Goal: Information Seeking & Learning: Learn about a topic

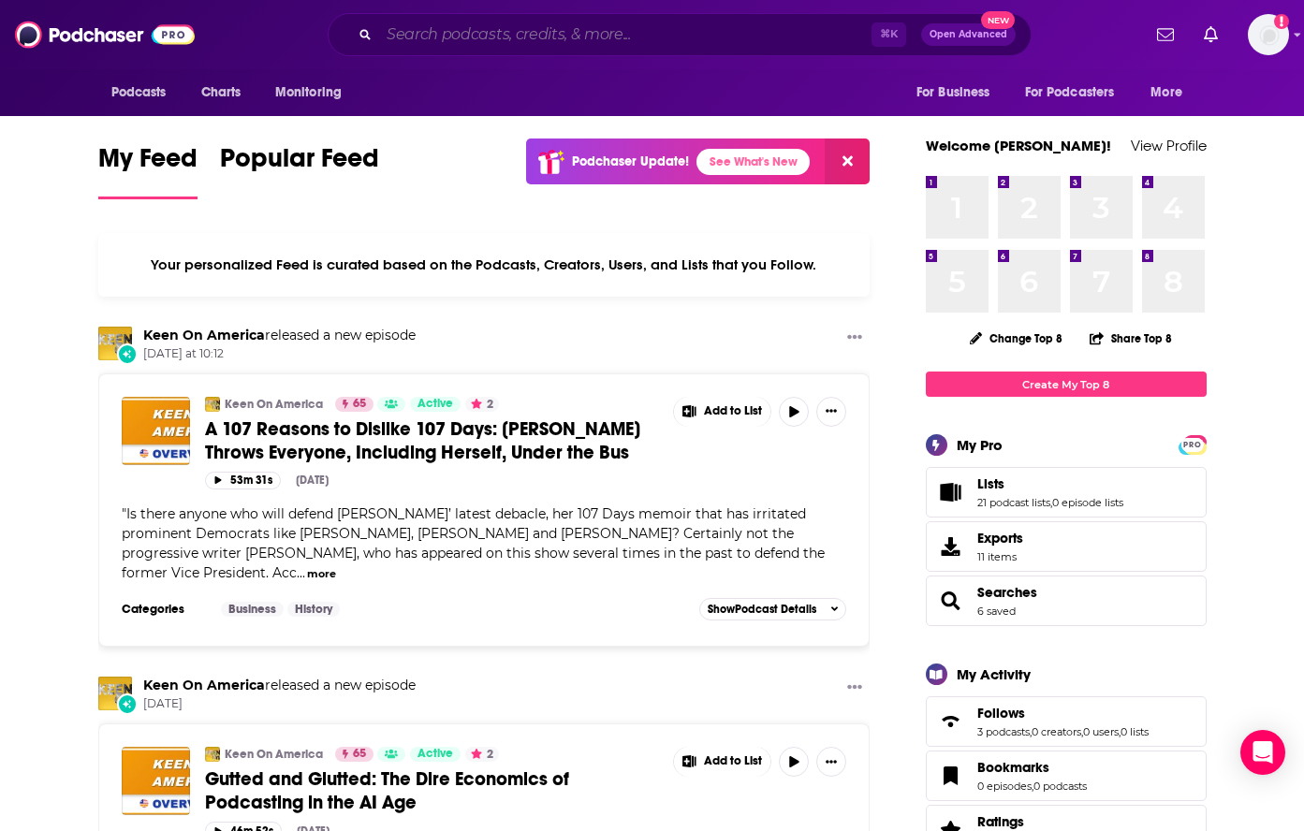
click at [568, 23] on input "Search podcasts, credits, & more..." at bounding box center [625, 35] width 492 height 30
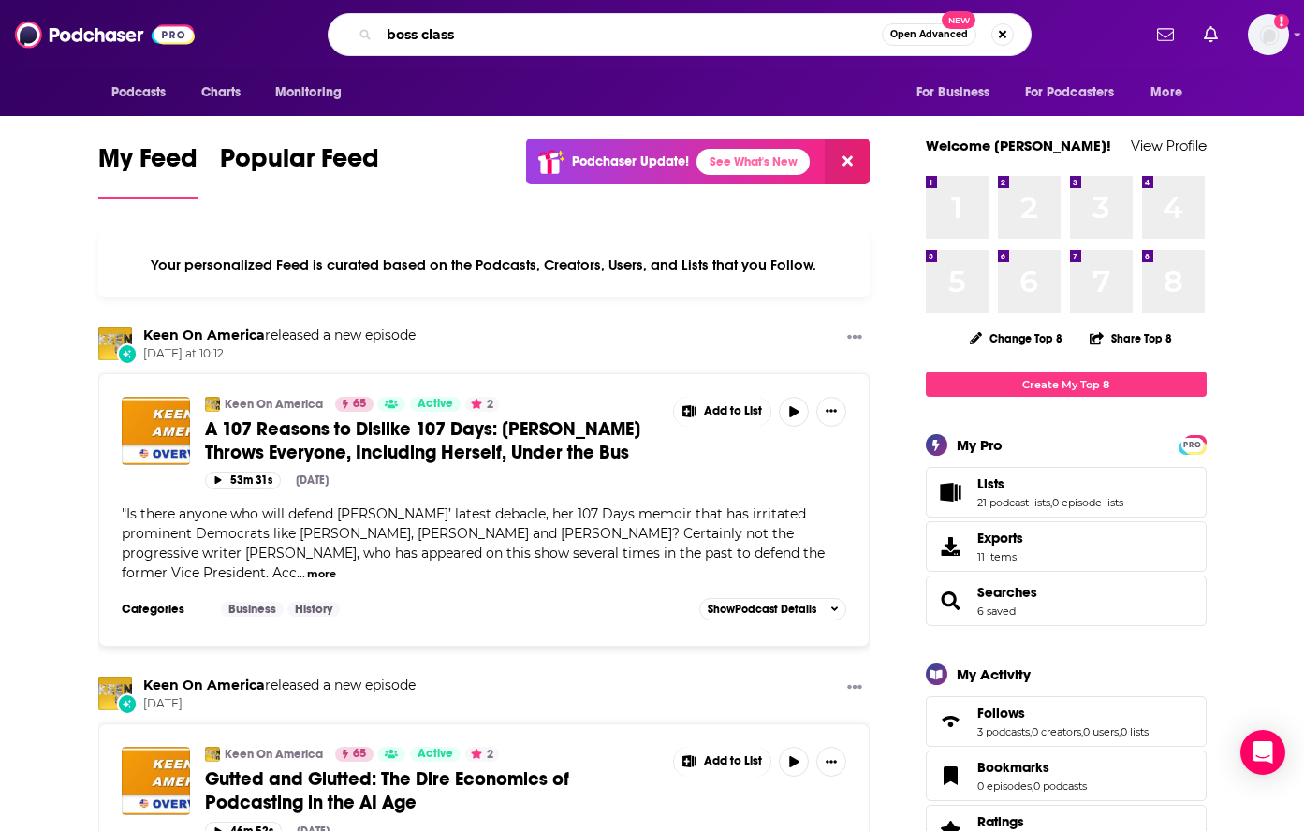
type input "boss class"
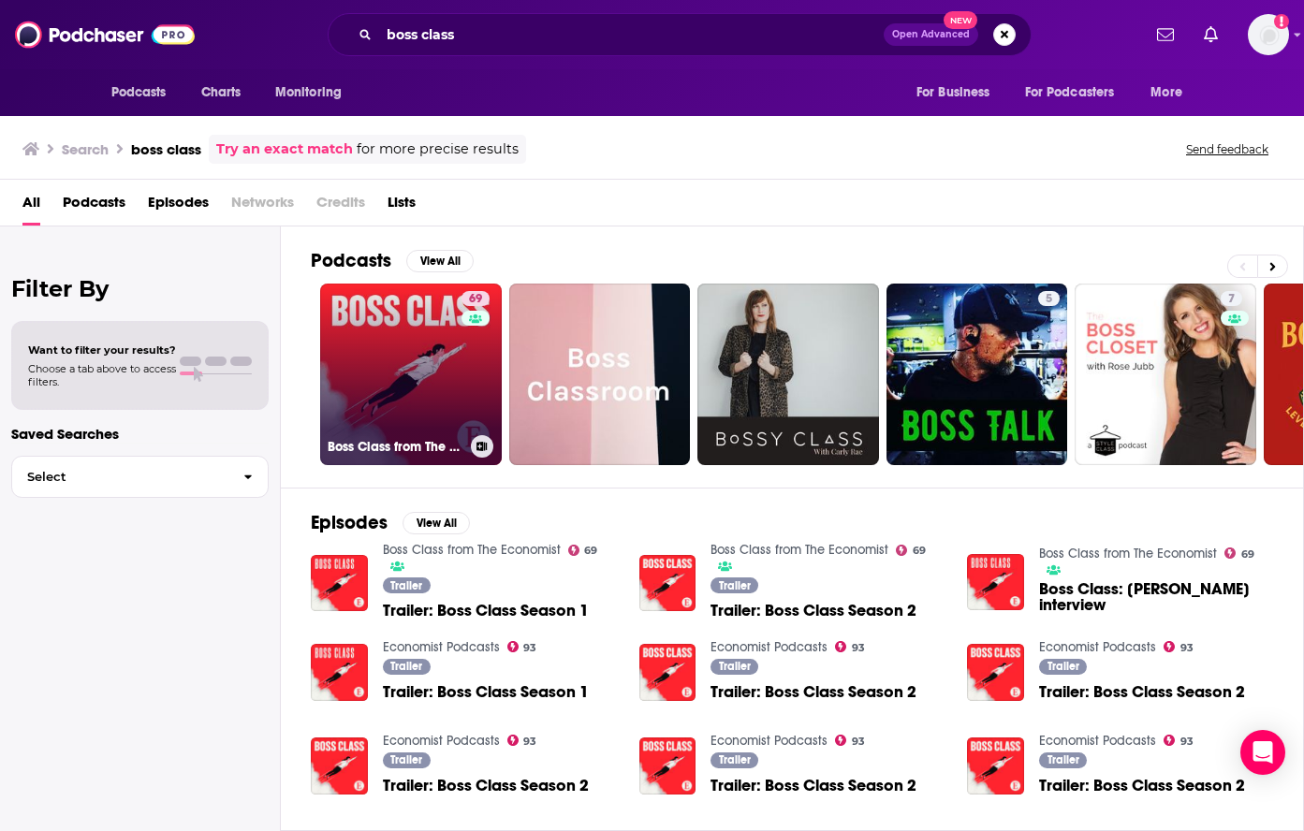
click at [373, 367] on link "69 Boss Class from The Economist" at bounding box center [411, 375] width 182 height 182
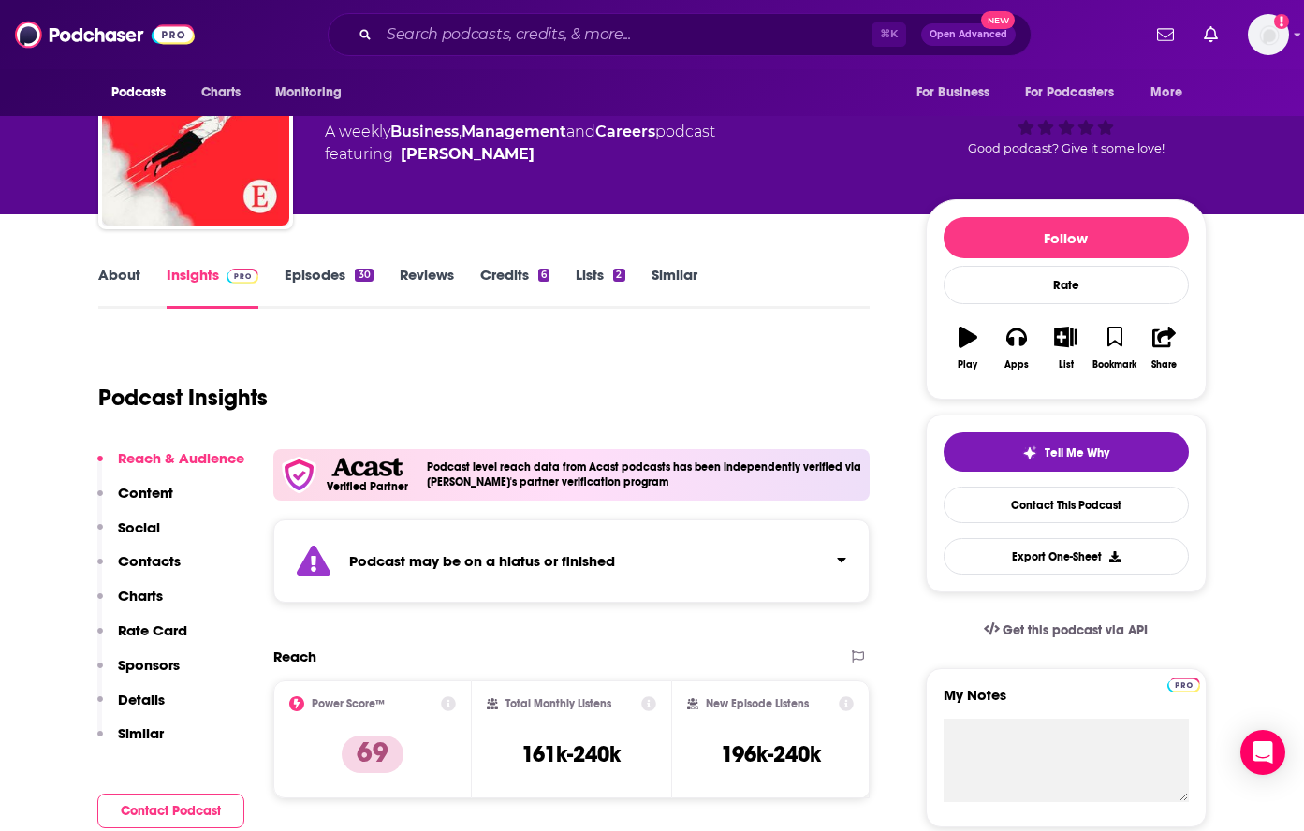
scroll to position [208, 0]
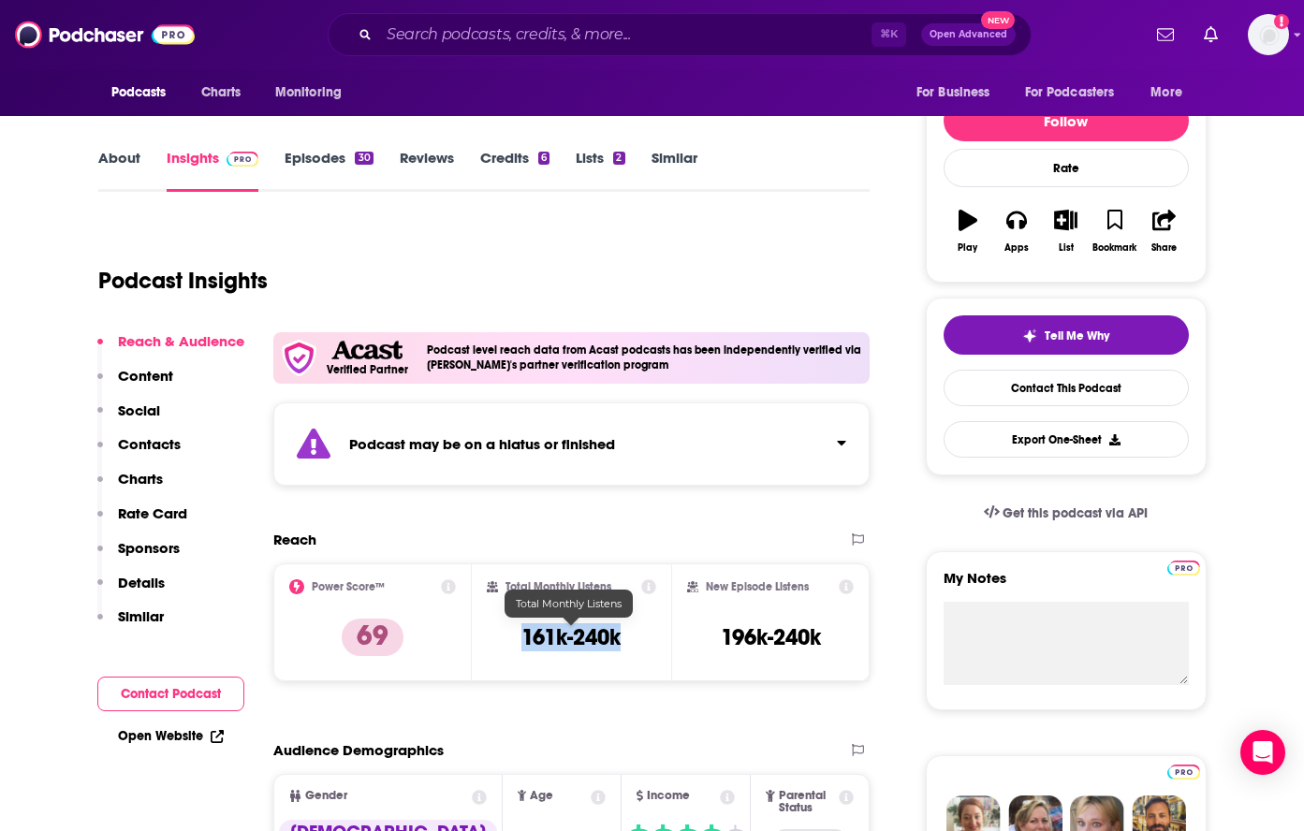
drag, startPoint x: 641, startPoint y: 645, endPoint x: 520, endPoint y: 638, distance: 121.9
click at [521, 641] on div "Total Monthly Listens 161k-240k" at bounding box center [571, 623] width 169 height 86
copy h3 "161k-240k"
click at [116, 149] on link "About" at bounding box center [119, 170] width 42 height 43
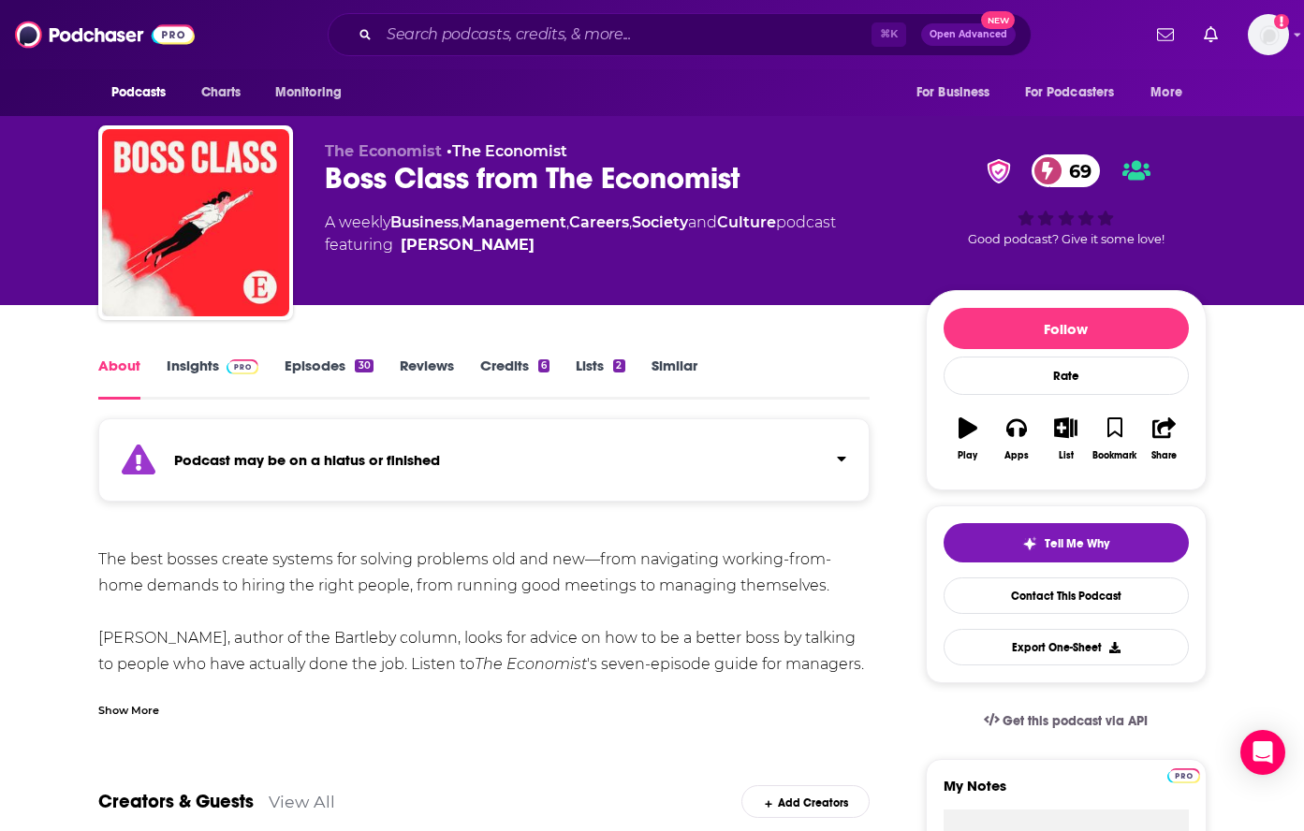
click at [139, 712] on div "Show More" at bounding box center [128, 709] width 61 height 18
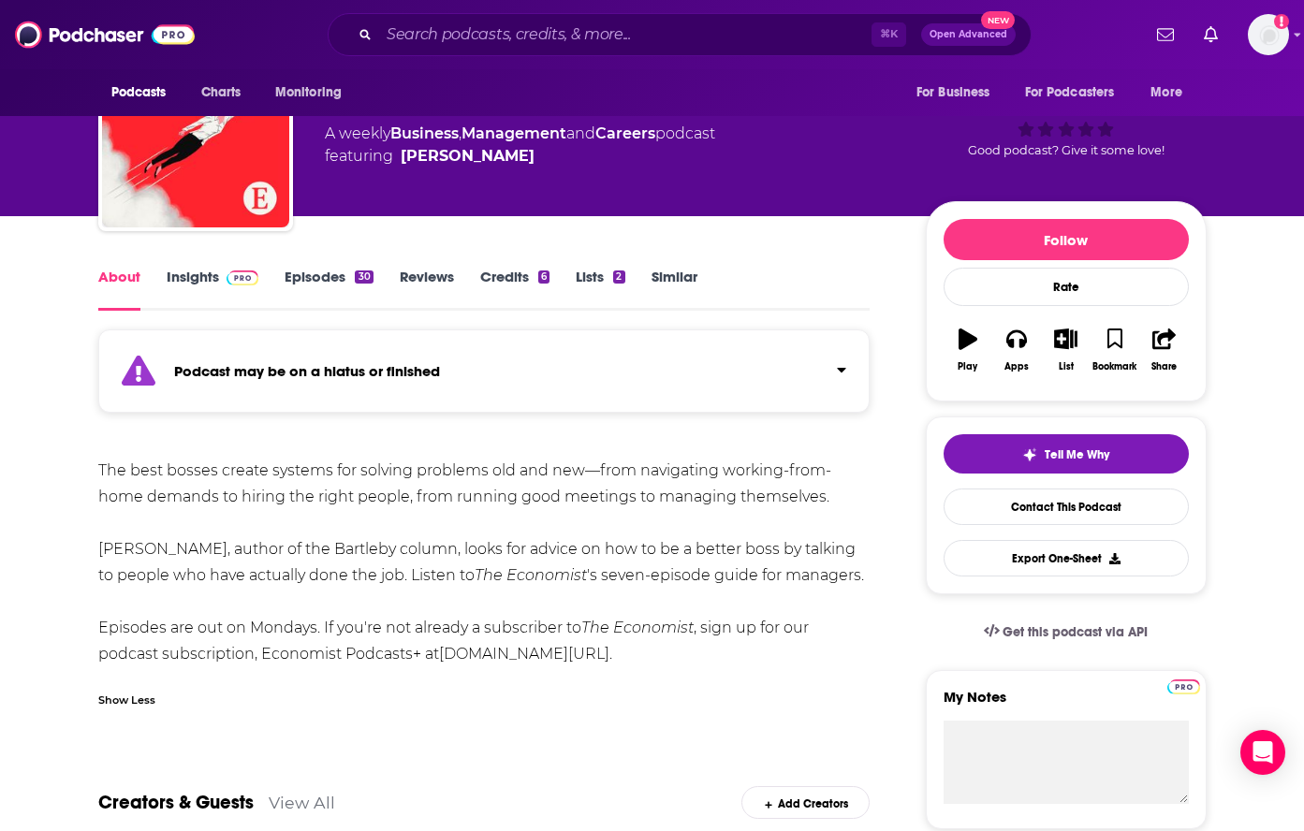
scroll to position [110, 0]
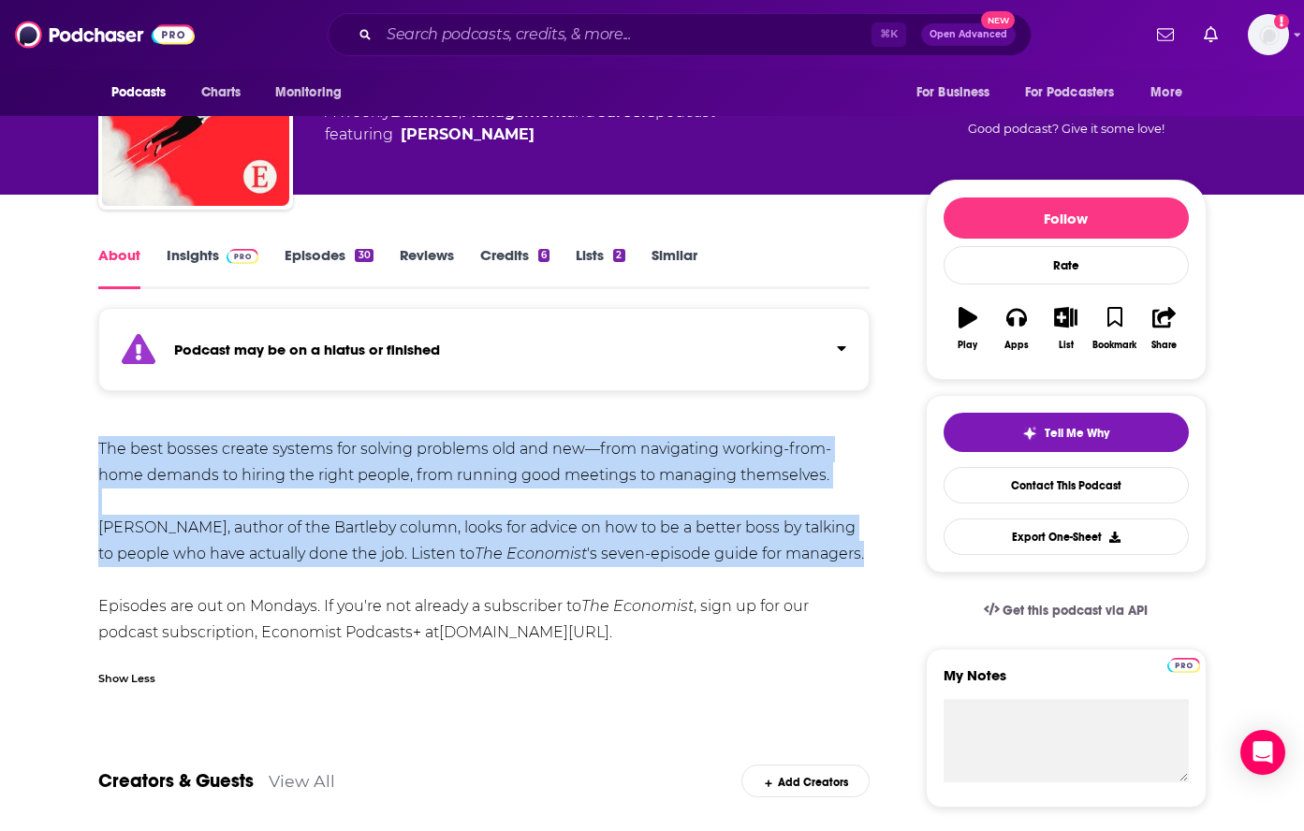
drag, startPoint x: 95, startPoint y: 449, endPoint x: 885, endPoint y: 552, distance: 796.9
copy div "The best bosses create systems for solving problems old and new—from navigating…"
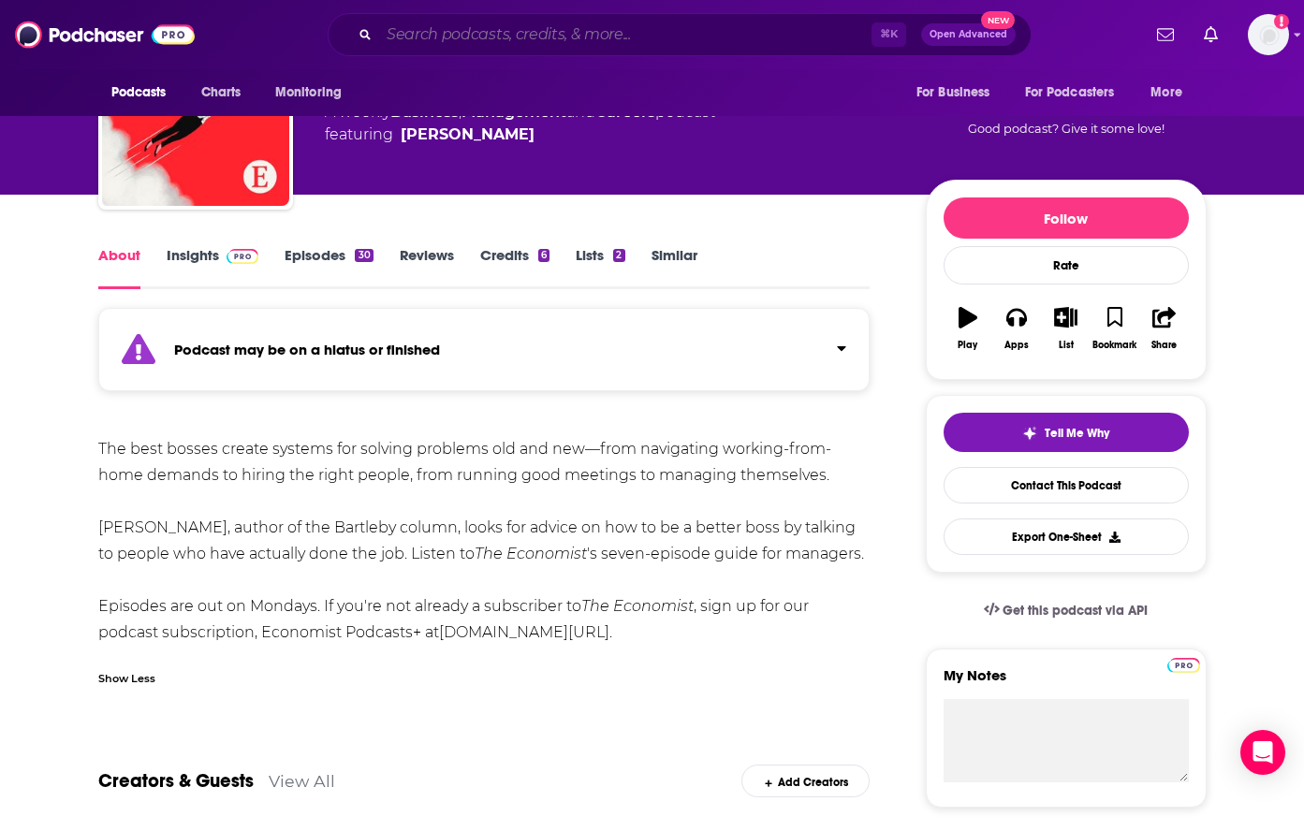
click at [539, 36] on input "Search podcasts, credits, & more..." at bounding box center [625, 35] width 492 height 30
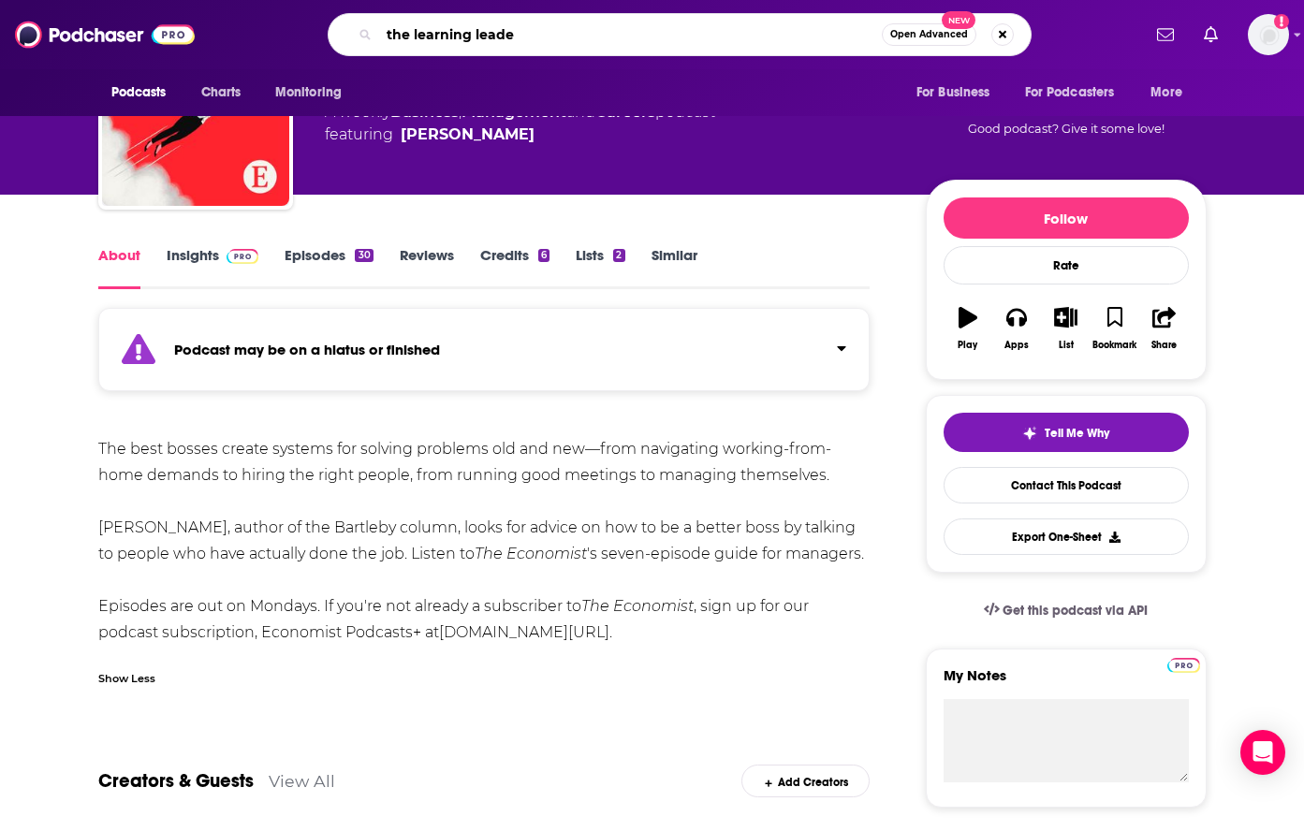
type input "the learning leader"
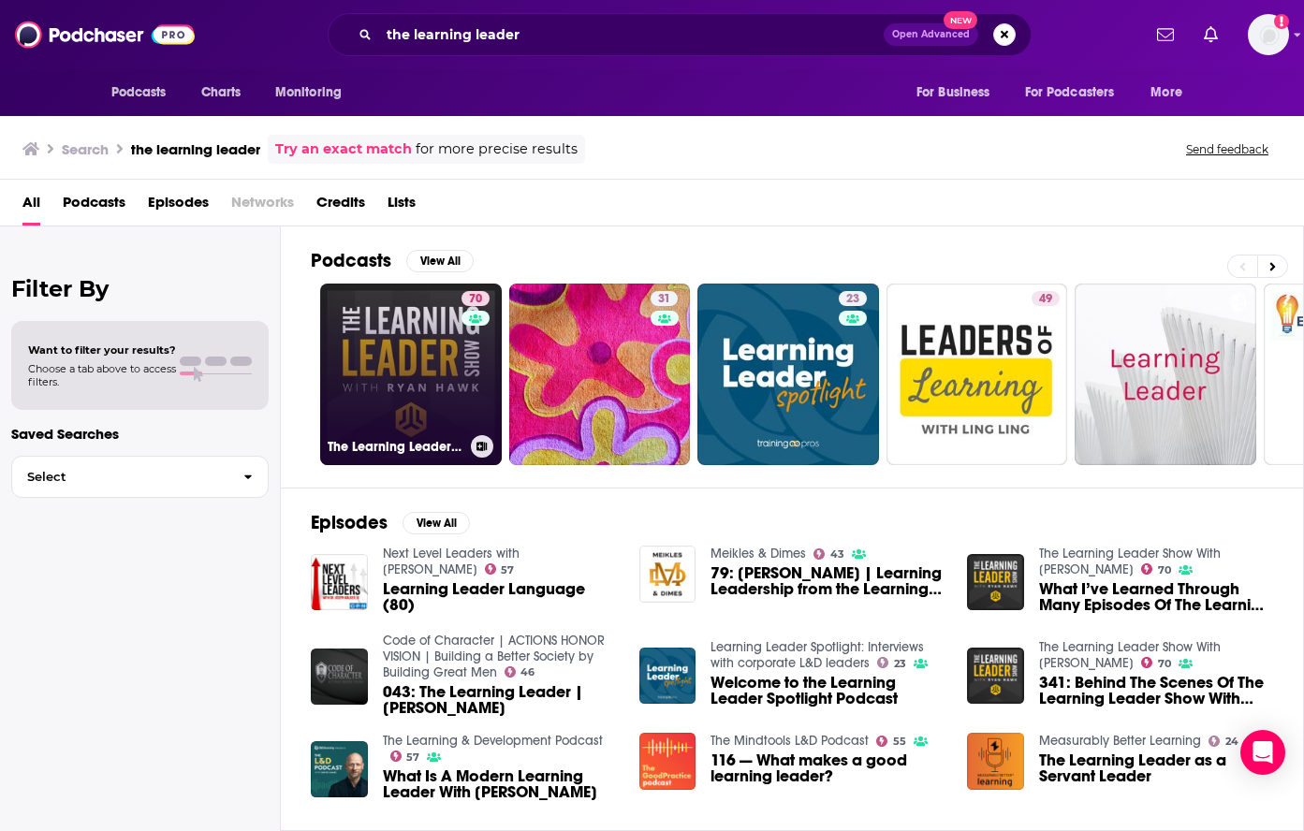
click at [417, 366] on link "70 The Learning Leader Show With [PERSON_NAME]" at bounding box center [411, 375] width 182 height 182
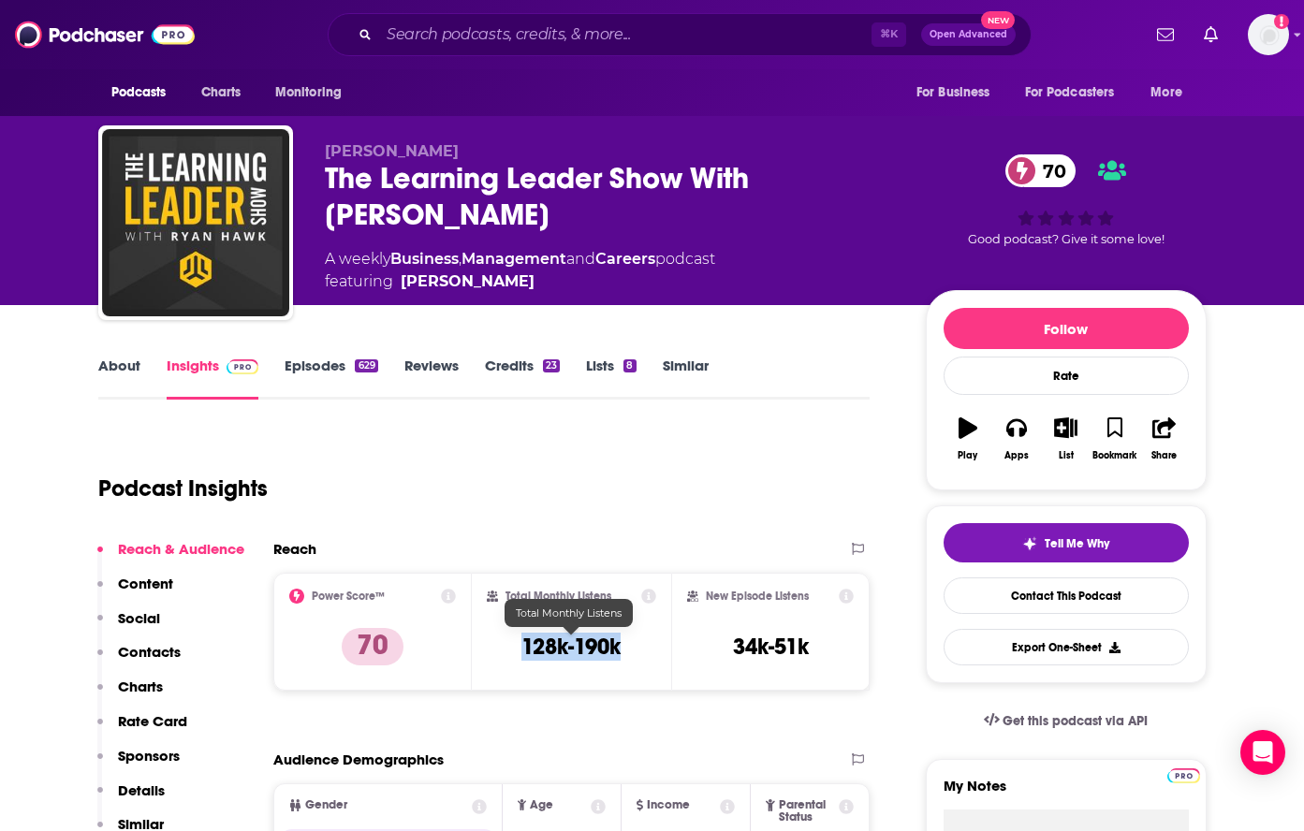
drag, startPoint x: 648, startPoint y: 652, endPoint x: 512, endPoint y: 647, distance: 135.8
click at [514, 650] on div "Total Monthly Listens 128k-190k" at bounding box center [571, 632] width 169 height 86
